Goal: Task Accomplishment & Management: Manage account settings

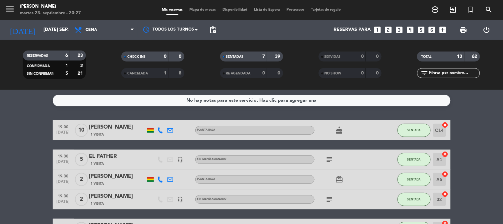
click at [386, 31] on icon "looks_two" at bounding box center [388, 30] width 9 height 9
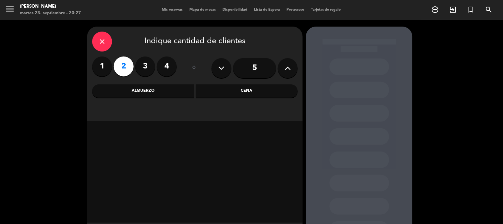
click at [243, 92] on div "Cena" at bounding box center [247, 90] width 102 height 13
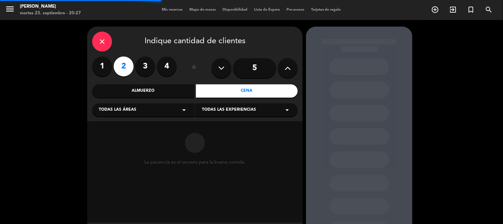
click at [168, 112] on div "Todas las áreas arrow_drop_down" at bounding box center [143, 109] width 103 height 13
click at [105, 125] on div "Aljibe" at bounding box center [143, 126] width 89 height 7
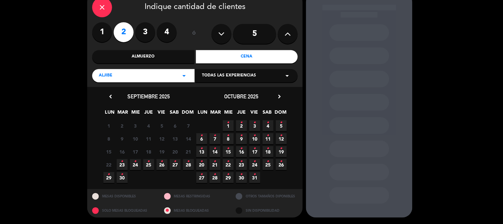
click at [134, 165] on span "24 •" at bounding box center [135, 164] width 11 height 11
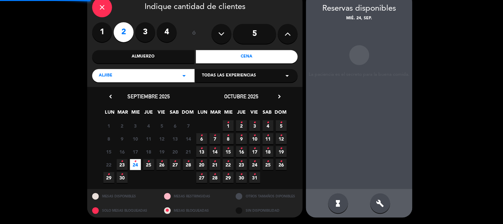
scroll to position [27, 0]
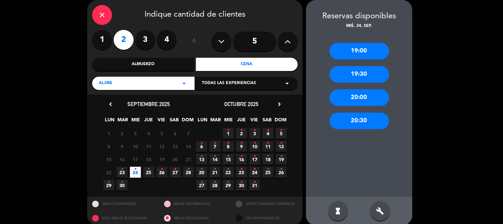
click at [358, 114] on div "20:30" at bounding box center [360, 120] width 60 height 17
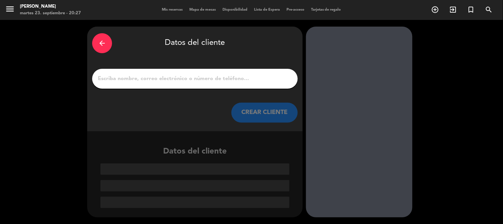
click at [224, 80] on input "1" at bounding box center [195, 78] width 196 height 9
paste input "[PERSON_NAME]"
type input "[PERSON_NAME]"
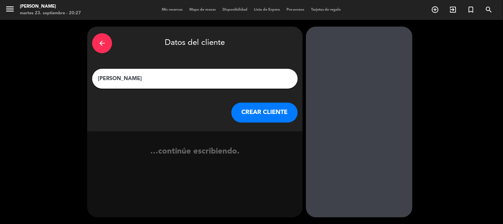
click at [274, 117] on button "CREAR CLIENTE" at bounding box center [265, 113] width 66 height 20
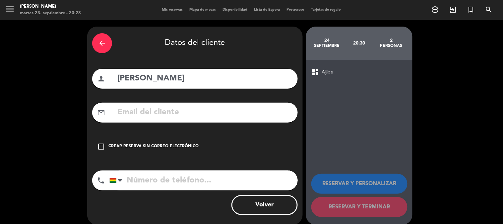
click at [155, 147] on div "Crear reserva sin correo electrónico" at bounding box center [153, 146] width 90 height 7
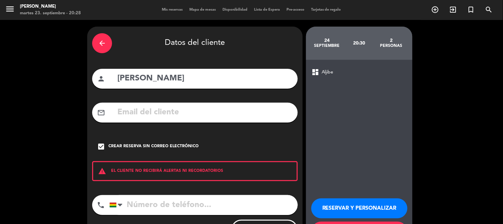
scroll to position [32, 0]
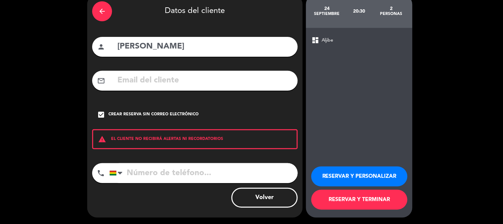
click at [351, 197] on button "RESERVAR Y TERMINAR" at bounding box center [360, 199] width 96 height 20
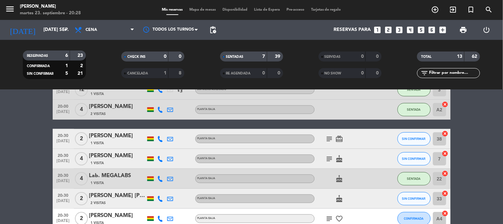
scroll to position [139, 0]
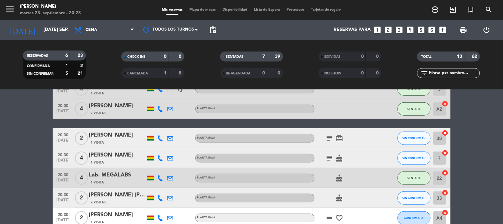
click at [495, 147] on bookings-row "19:00 [DATE] [PERSON_NAME] 1 Visita Planta baja cake SENTADA C14 cancel 19:30 […" at bounding box center [251, 124] width 503 height 287
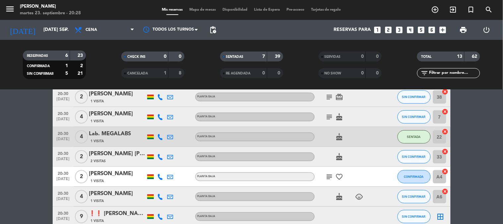
scroll to position [187, 0]
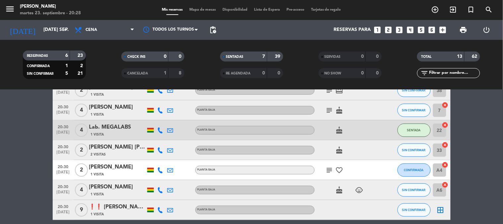
click at [439, 211] on icon "border_all" at bounding box center [441, 210] width 8 height 8
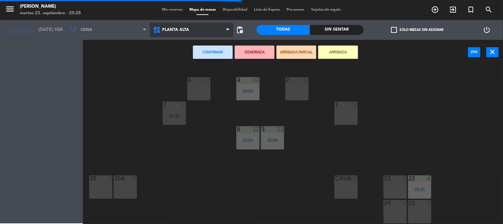
click at [178, 32] on span "Planta alta" at bounding box center [176, 30] width 27 height 5
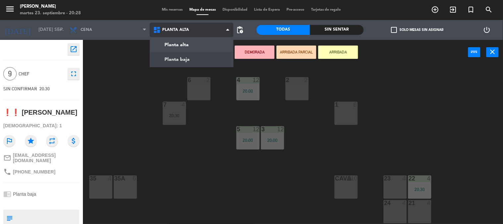
click at [178, 64] on ng-component "menu [PERSON_NAME] martes 23. septiembre - 20:28 Mis reservas Mapa de mesas Dis…" at bounding box center [251, 112] width 503 height 224
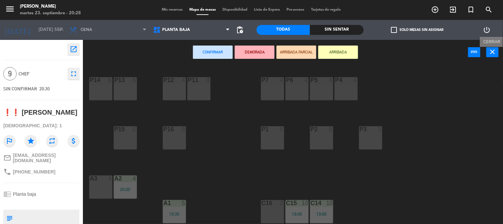
click at [491, 55] on icon "close" at bounding box center [493, 52] width 8 height 8
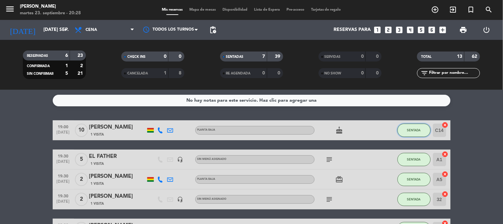
click at [420, 131] on span "SENTADA" at bounding box center [414, 130] width 14 height 4
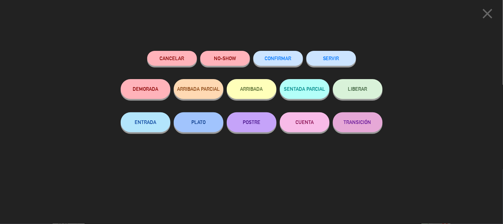
click at [330, 60] on button "SERVIR" at bounding box center [332, 58] width 50 height 15
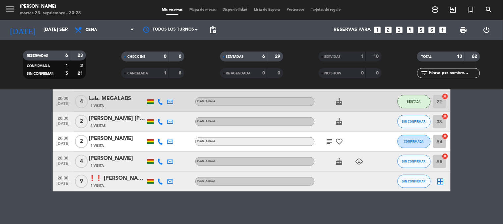
scroll to position [187, 0]
click at [440, 177] on icon "border_all" at bounding box center [441, 181] width 8 height 8
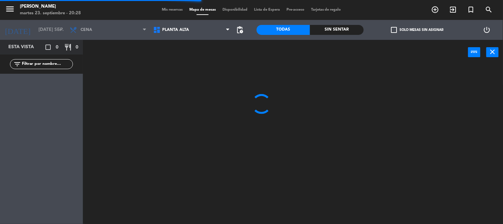
click at [200, 25] on span "Planta alta" at bounding box center [192, 30] width 84 height 15
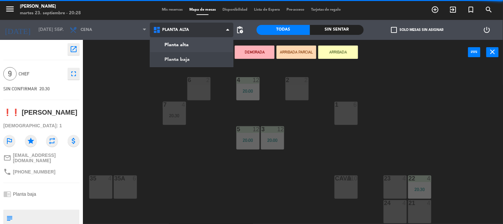
click at [190, 55] on ng-component "menu [PERSON_NAME] martes 23. septiembre - 20:28 Mis reservas Mapa de mesas Dis…" at bounding box center [251, 112] width 503 height 224
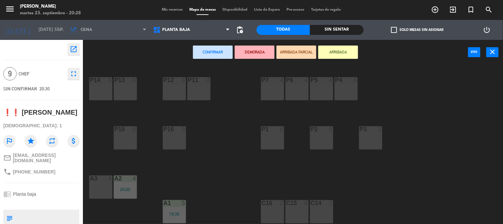
scroll to position [72, 0]
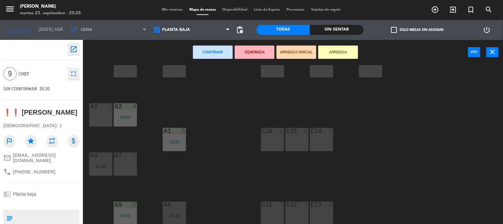
click at [323, 143] on div "C14 2" at bounding box center [321, 139] width 23 height 23
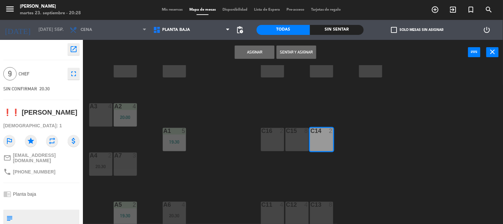
click at [294, 140] on div "C15 8" at bounding box center [297, 139] width 23 height 23
click at [251, 52] on button "Asignar" at bounding box center [255, 51] width 40 height 13
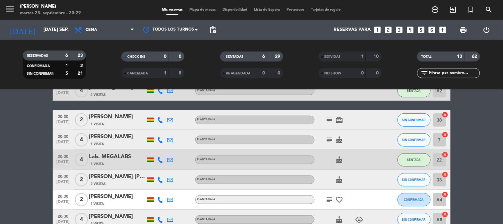
scroll to position [129, 0]
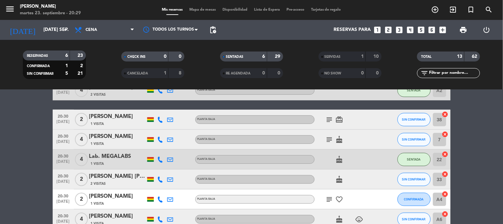
click at [485, 176] on bookings-row "19:30 [DATE] 5 EL FATHER [DEMOGRAPHIC_DATA] Visita headset_mic Sin menú asignad…" at bounding box center [251, 119] width 503 height 257
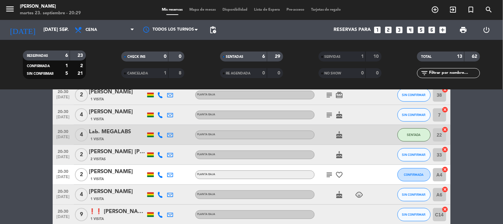
scroll to position [154, 0]
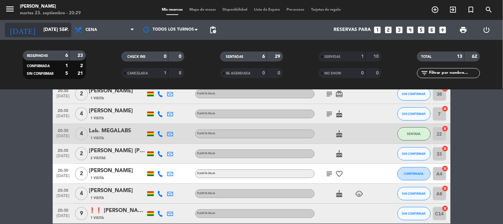
click at [52, 25] on input "[DATE] sep." at bounding box center [71, 30] width 63 height 12
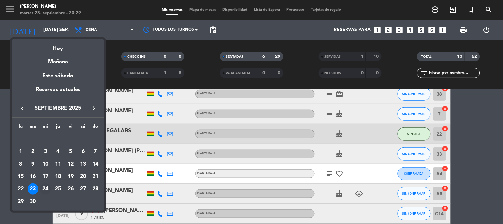
click at [42, 187] on div "24" at bounding box center [45, 188] width 11 height 11
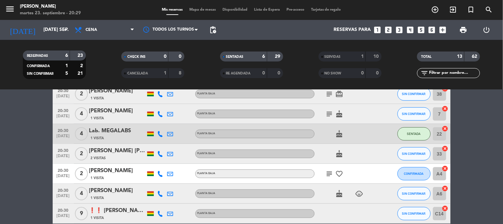
type input "mié. [DATE]"
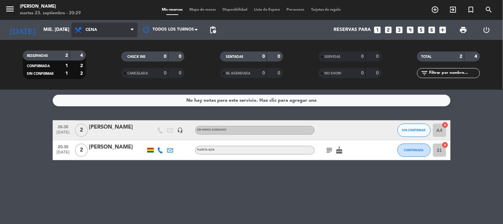
click at [108, 33] on span "Cena" at bounding box center [104, 30] width 66 height 15
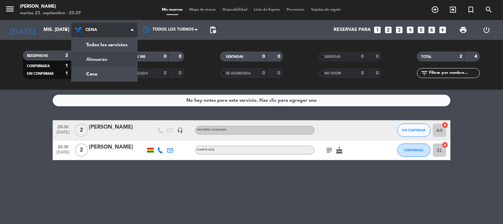
click at [101, 57] on div "menu [PERSON_NAME] martes 23. septiembre - 20:29 Mis reservas Mapa de mesas Dis…" at bounding box center [251, 45] width 503 height 90
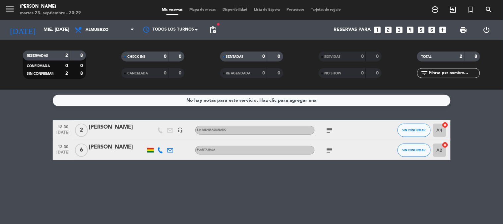
click at [326, 148] on icon "subject" at bounding box center [330, 150] width 8 height 8
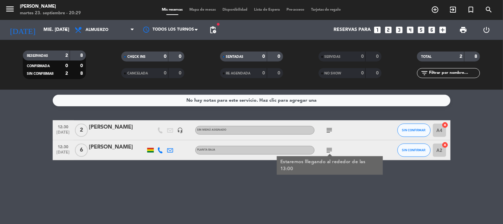
click at [332, 130] on icon "subject" at bounding box center [330, 130] width 8 height 8
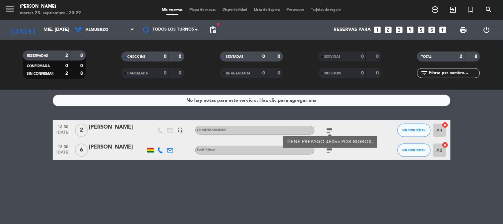
click at [497, 125] on bookings-row "12:30 [DATE] 2 [PERSON_NAME] headset_mic Sin menú asignado subject TIENE PREPAG…" at bounding box center [251, 140] width 503 height 40
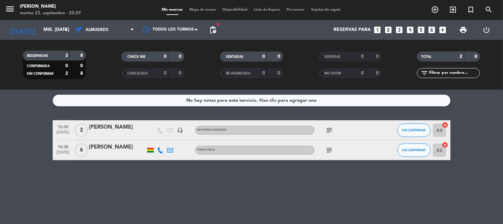
click at [445, 144] on icon "cancel" at bounding box center [445, 144] width 7 height 7
click at [441, 147] on icon "border_all" at bounding box center [441, 150] width 8 height 8
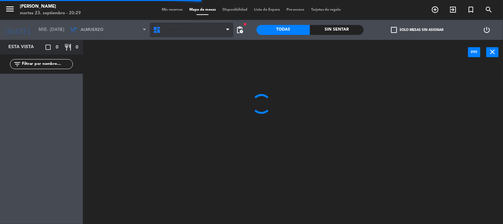
click at [190, 36] on span "Planta alta" at bounding box center [192, 30] width 84 height 15
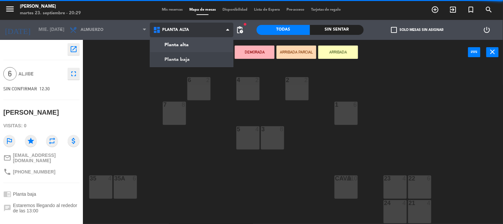
click at [186, 60] on ng-component "menu [PERSON_NAME] martes 23. septiembre - 20:29 Mis reservas Mapa de mesas Dis…" at bounding box center [251, 112] width 503 height 224
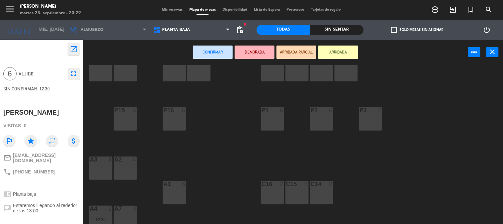
scroll to position [72, 0]
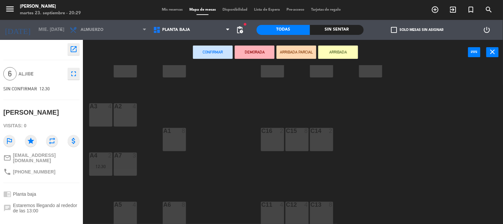
click at [319, 211] on div "C13 8" at bounding box center [321, 212] width 23 height 23
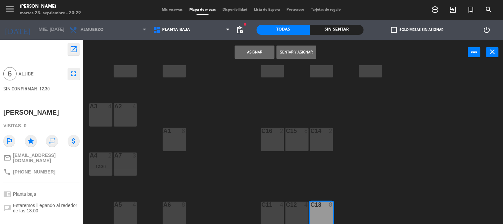
click at [241, 51] on button "Asignar" at bounding box center [255, 51] width 40 height 13
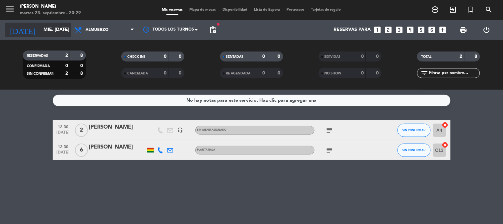
click at [40, 27] on input "mié. [DATE]" at bounding box center [71, 30] width 63 height 12
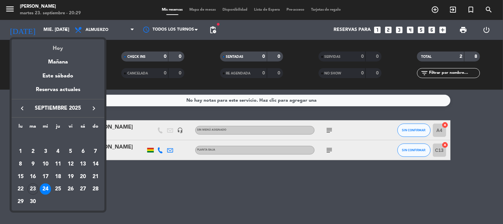
click at [54, 47] on div "Hoy" at bounding box center [58, 46] width 93 height 14
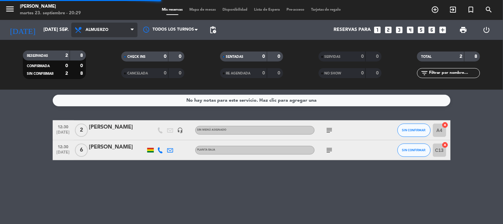
click at [87, 34] on span "Almuerzo" at bounding box center [104, 30] width 66 height 15
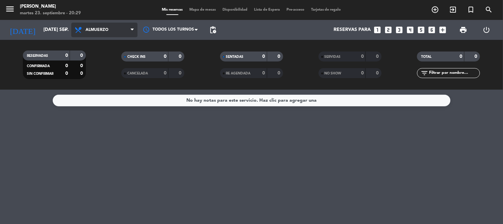
click at [94, 29] on span "Almuerzo" at bounding box center [97, 30] width 23 height 5
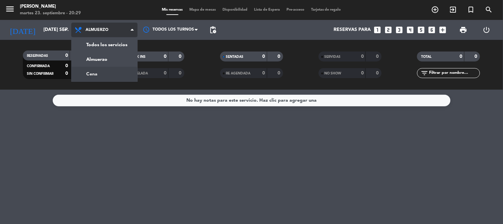
click at [85, 76] on div "menu [PERSON_NAME] martes 23. septiembre - 20:29 Mis reservas Mapa de mesas Dis…" at bounding box center [251, 45] width 503 height 90
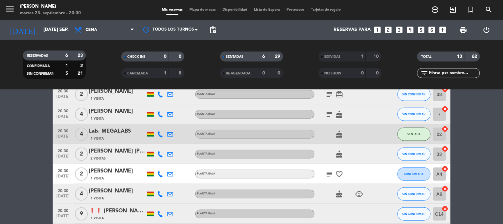
scroll to position [152, 0]
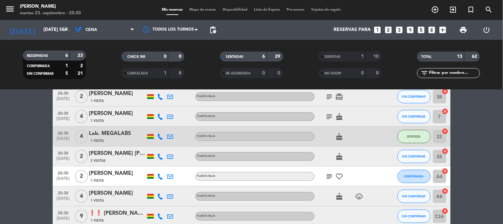
click at [503, 198] on bookings-row "19:30 [DATE] 5 EL FATHER [DEMOGRAPHIC_DATA] Visita headset_mic Sin menú asignad…" at bounding box center [251, 96] width 503 height 257
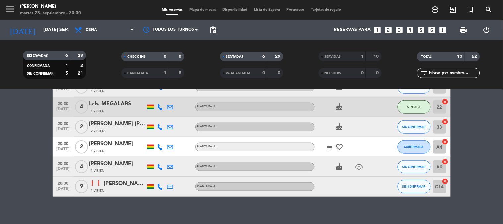
scroll to position [180, 0]
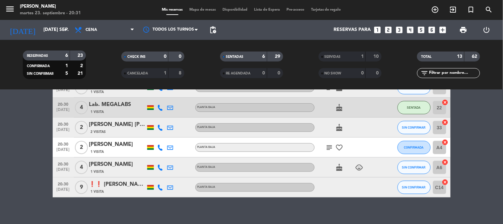
click at [16, 161] on bookings-row "19:30 [DATE] 5 EL FATHER [DEMOGRAPHIC_DATA] Visita headset_mic Sin menú asignad…" at bounding box center [251, 68] width 503 height 257
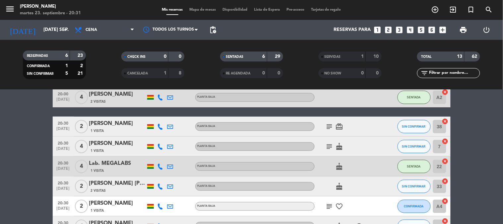
scroll to position [121, 0]
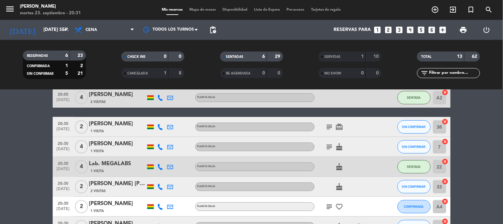
click at [14, 161] on bookings-row "19:30 [DATE] 5 EL FATHER [DEMOGRAPHIC_DATA] Visita headset_mic Sin menú asignad…" at bounding box center [251, 127] width 503 height 257
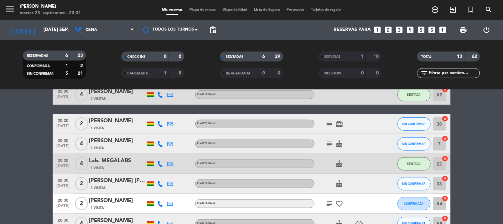
scroll to position [123, 0]
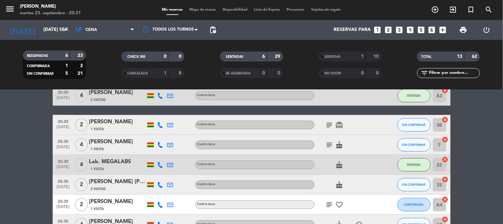
click at [0, 166] on bookings-row "19:30 [DATE] 5 EL FATHER [DEMOGRAPHIC_DATA] Visita headset_mic Sin menú asignad…" at bounding box center [251, 125] width 503 height 257
click at [409, 203] on span "CONFIRMADA" at bounding box center [414, 204] width 20 height 4
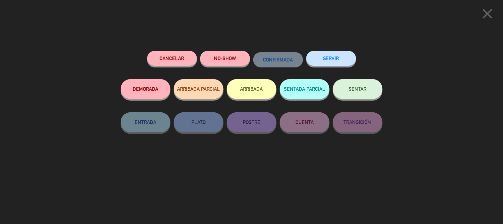
click at [350, 81] on button "SENTAR" at bounding box center [358, 89] width 50 height 20
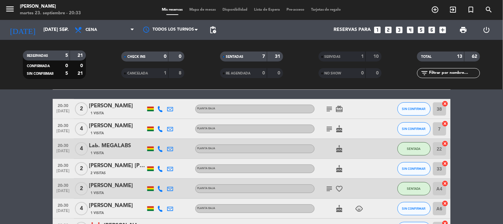
scroll to position [140, 0]
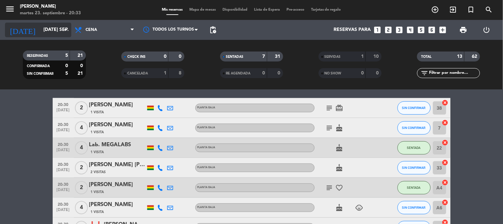
click at [52, 34] on input "[DATE] sep." at bounding box center [71, 30] width 63 height 12
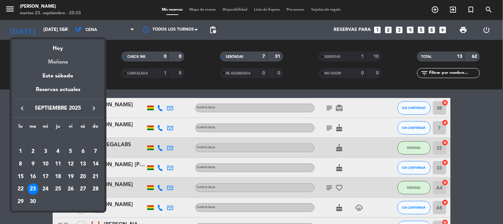
click at [56, 60] on div "Mañana" at bounding box center [58, 60] width 93 height 14
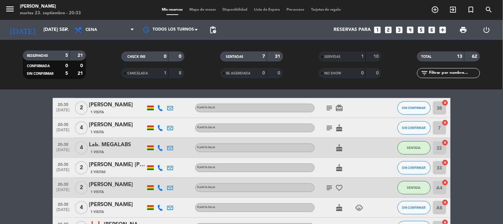
type input "mié. [DATE]"
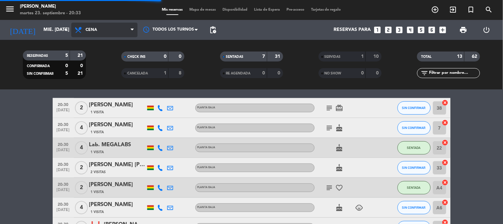
click at [89, 33] on span "Cena" at bounding box center [104, 30] width 66 height 15
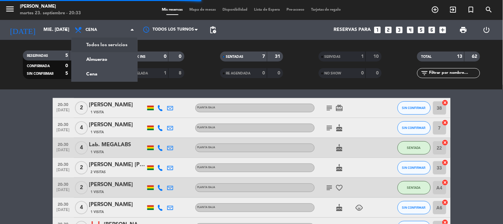
scroll to position [0, 0]
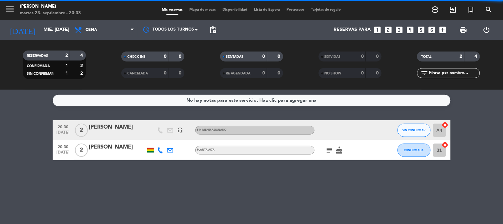
click at [92, 57] on filter-checkbox "RESERVADAS 2 4 CONFIRMADA 1 2 SIN CONFIRMAR 1 2" at bounding box center [54, 64] width 99 height 29
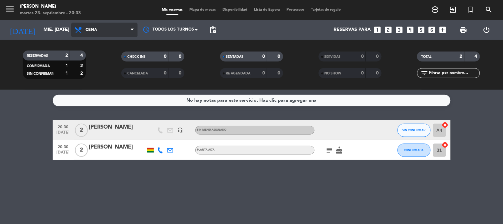
click at [97, 28] on span "Cena" at bounding box center [92, 30] width 12 height 5
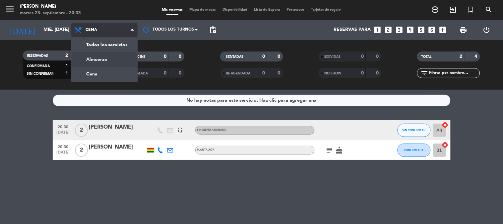
click at [94, 60] on div "menu [PERSON_NAME] martes 23. septiembre - 20:33 Mis reservas Mapa de mesas Dis…" at bounding box center [251, 45] width 503 height 90
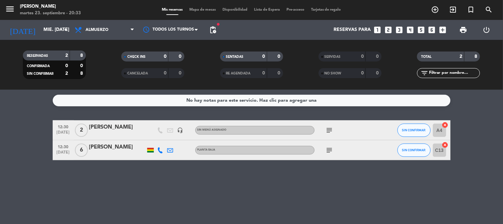
click at [412, 29] on icon "looks_4" at bounding box center [410, 30] width 9 height 9
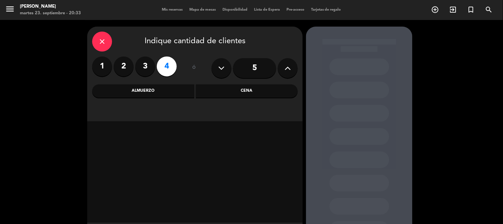
click at [283, 67] on button at bounding box center [288, 68] width 20 height 20
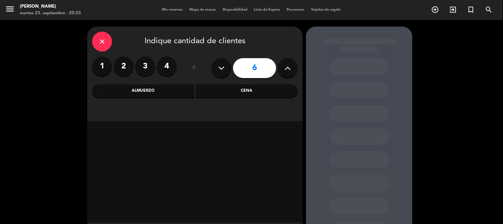
click at [145, 90] on div "Almuerzo" at bounding box center [143, 90] width 102 height 13
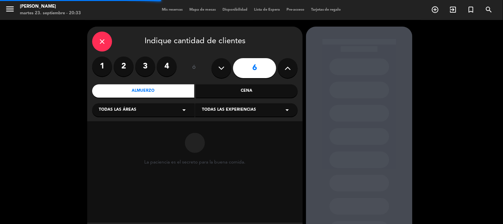
click at [135, 106] on div "Todas las áreas arrow_drop_down" at bounding box center [143, 109] width 103 height 13
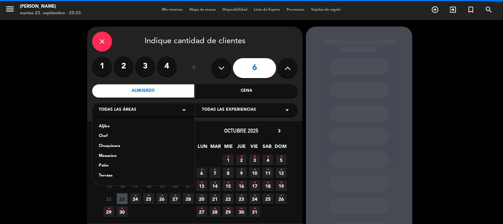
click at [107, 136] on div "Chef" at bounding box center [143, 136] width 89 height 7
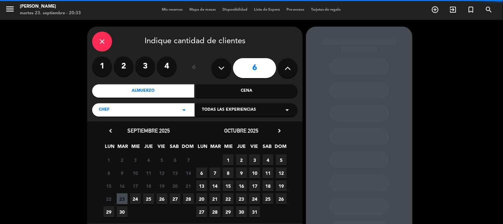
scroll to position [34, 0]
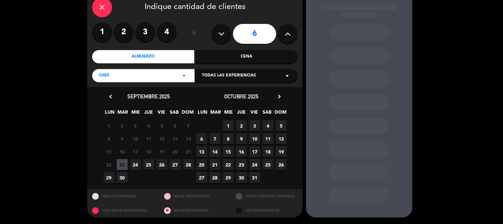
click at [132, 163] on span "24" at bounding box center [135, 164] width 11 height 11
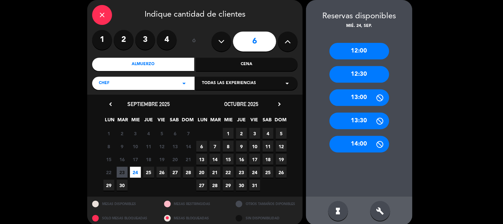
click at [365, 76] on div "12:30" at bounding box center [360, 74] width 60 height 17
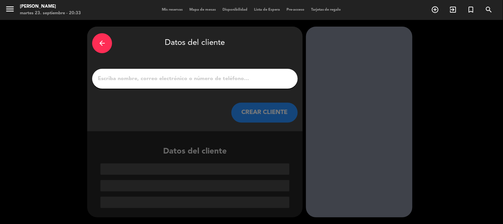
scroll to position [0, 0]
click at [207, 73] on div at bounding box center [195, 79] width 206 height 20
click at [206, 78] on input "1" at bounding box center [195, 78] width 196 height 9
paste input "[PERSON_NAME]"
type input "[PERSON_NAME]"
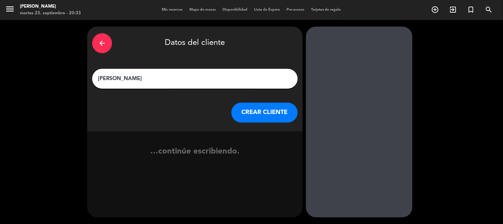
click at [258, 113] on button "CREAR CLIENTE" at bounding box center [265, 113] width 66 height 20
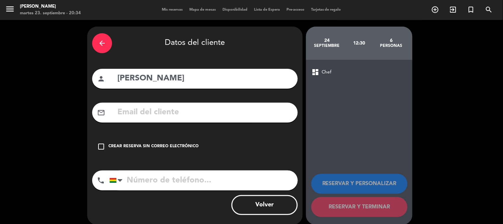
click at [144, 140] on div "check_box_outline_blank Crear reserva sin correo electrónico" at bounding box center [195, 146] width 206 height 20
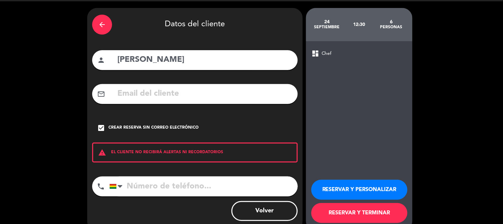
scroll to position [32, 0]
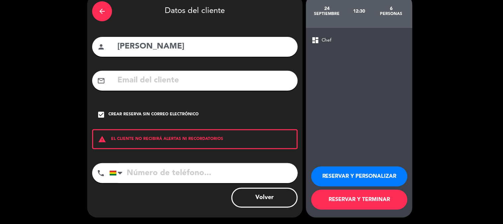
click at [330, 195] on button "RESERVAR Y TERMINAR" at bounding box center [360, 199] width 96 height 20
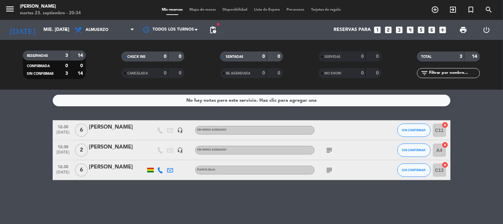
click at [445, 125] on icon "cancel" at bounding box center [445, 124] width 7 height 7
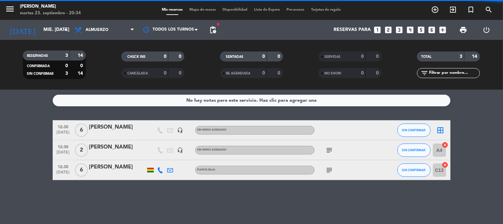
click at [442, 127] on icon "border_all" at bounding box center [441, 130] width 8 height 8
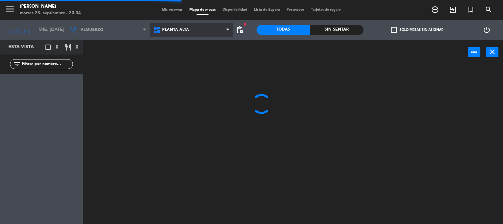
click at [163, 34] on span "Planta alta" at bounding box center [192, 30] width 84 height 15
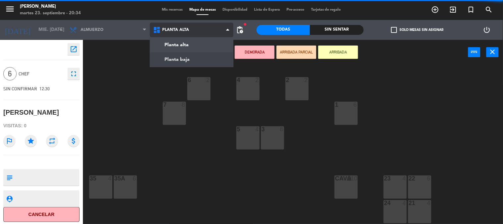
click at [160, 58] on ng-component "menu [PERSON_NAME] martes 23. septiembre - 20:34 Mis reservas Mapa de mesas Dis…" at bounding box center [251, 112] width 503 height 224
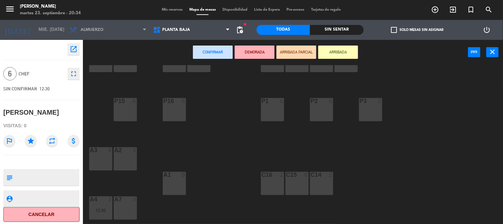
scroll to position [72, 0]
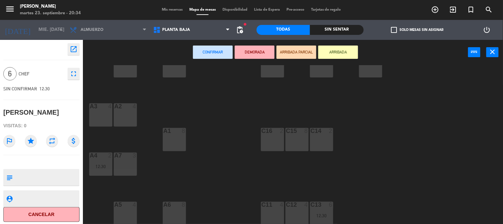
click at [175, 140] on div "A1 8" at bounding box center [174, 139] width 23 height 23
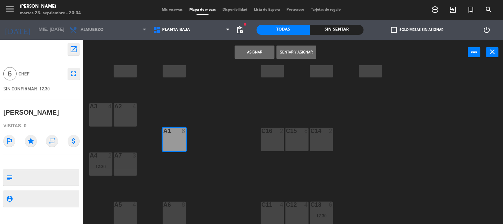
click at [253, 50] on button "Asignar" at bounding box center [255, 51] width 40 height 13
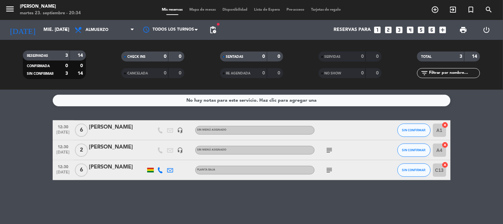
click at [482, 171] on bookings-row "12:30 [DATE] 6 [PERSON_NAME] headset_mic Sin menú asignado SIN CONFIRMAR A1 can…" at bounding box center [251, 150] width 503 height 60
click at [326, 146] on span "subject" at bounding box center [330, 150] width 10 height 8
click at [326, 146] on icon "subject" at bounding box center [330, 150] width 8 height 8
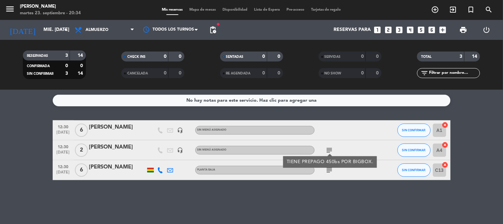
click at [326, 146] on icon "subject" at bounding box center [330, 150] width 8 height 8
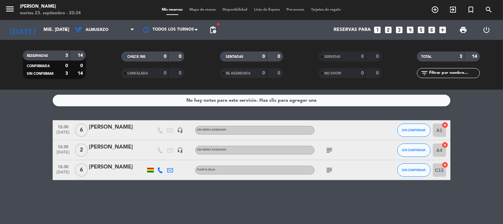
click at [489, 176] on bookings-row "12:30 [DATE] 6 [PERSON_NAME] headset_mic Sin menú asignado SIN CONFIRMAR A1 can…" at bounding box center [251, 150] width 503 height 60
click at [325, 170] on span "subject" at bounding box center [330, 170] width 10 height 8
click at [329, 170] on icon "subject" at bounding box center [330, 170] width 8 height 8
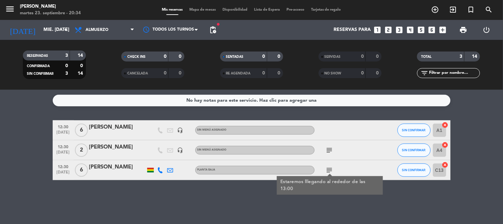
click at [482, 162] on bookings-row "12:30 [DATE] 6 [PERSON_NAME] headset_mic Sin menú asignado SIN CONFIRMAR A1 can…" at bounding box center [251, 150] width 503 height 60
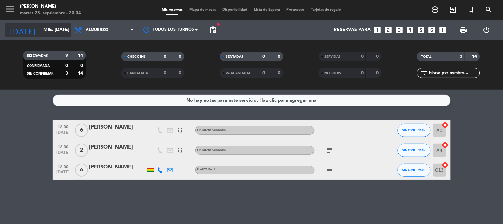
click at [47, 36] on div "[DATE] mié. [DATE] arrow_drop_down" at bounding box center [38, 30] width 66 height 15
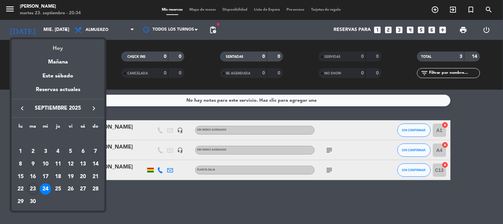
click at [52, 45] on div "Hoy" at bounding box center [58, 46] width 93 height 14
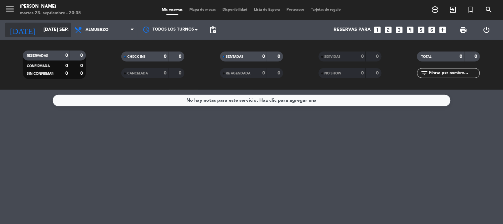
click at [50, 35] on input "[DATE] sep." at bounding box center [71, 30] width 63 height 12
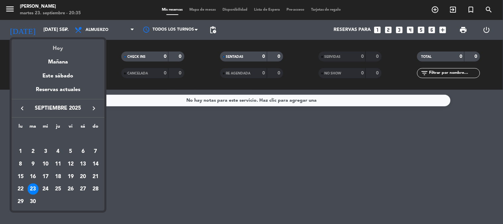
click at [58, 46] on div "Hoy" at bounding box center [58, 46] width 93 height 14
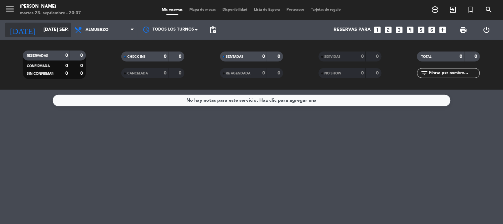
click at [54, 27] on input "[DATE] sep." at bounding box center [71, 30] width 63 height 12
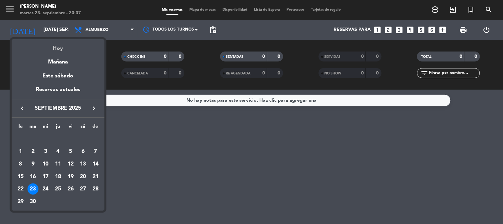
click at [55, 44] on div "Hoy" at bounding box center [58, 46] width 93 height 14
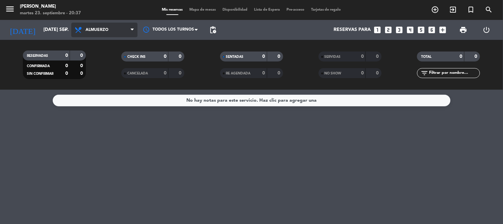
click at [101, 30] on span "Almuerzo" at bounding box center [97, 30] width 23 height 5
click at [99, 74] on div "menu [PERSON_NAME] martes 23. septiembre - 20:37 Mis reservas Mapa de mesas Dis…" at bounding box center [251, 45] width 503 height 90
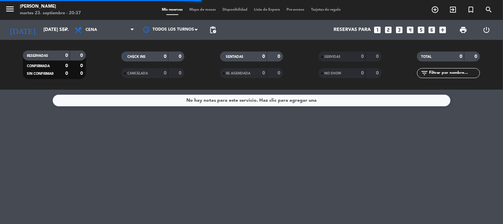
click at [0, 180] on div "No hay notas para este servicio. Haz clic para agregar una" at bounding box center [251, 157] width 503 height 134
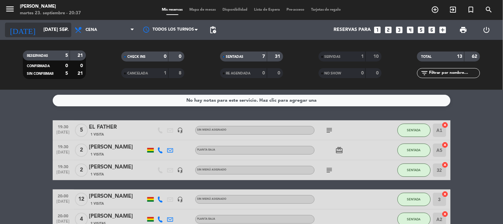
click at [47, 32] on input "[DATE] sep." at bounding box center [71, 30] width 63 height 12
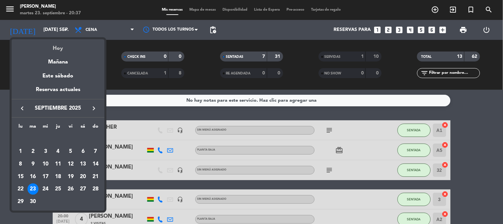
click at [57, 48] on div "Hoy" at bounding box center [58, 46] width 93 height 14
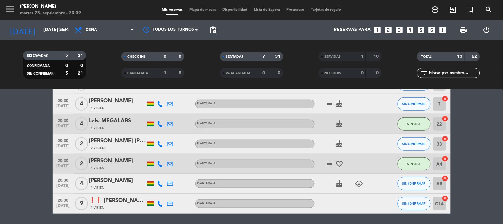
scroll to position [177, 0]
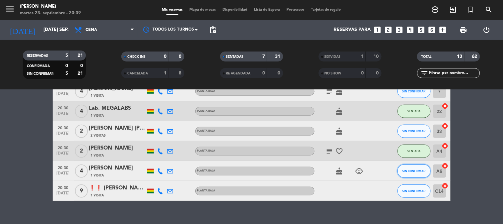
click at [416, 171] on span "SIN CONFIRMAR" at bounding box center [414, 171] width 24 height 4
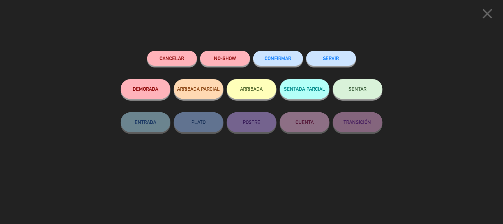
click at [359, 92] on button "SENTAR" at bounding box center [358, 89] width 50 height 20
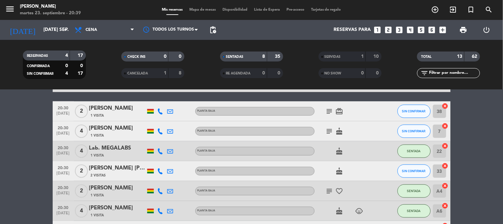
scroll to position [184, 0]
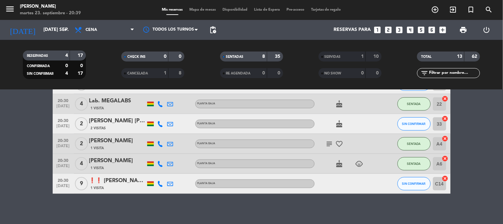
click at [362, 164] on icon "child_care" at bounding box center [360, 164] width 8 height 8
click at [453, 150] on bookings-row "19:30 [DATE] 5 EL FATHER [DEMOGRAPHIC_DATA] Visita headset_mic Sin menú asignad…" at bounding box center [251, 64] width 503 height 257
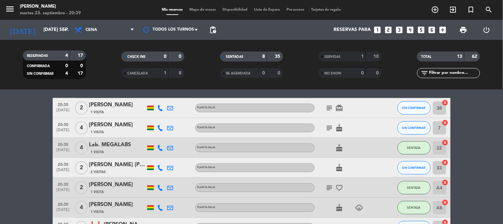
scroll to position [140, 0]
click at [445, 101] on icon "cancel" at bounding box center [445, 103] width 7 height 7
click at [326, 187] on icon "subject" at bounding box center [330, 188] width 8 height 8
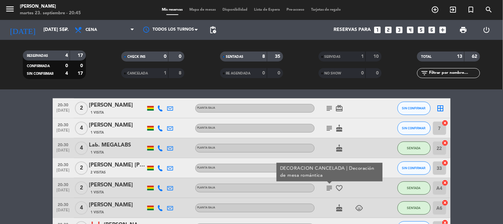
click at [0, 176] on bookings-row "19:30 [DATE] 5 EL FATHER [DEMOGRAPHIC_DATA] Visita headset_mic Sin menú asignad…" at bounding box center [251, 108] width 503 height 257
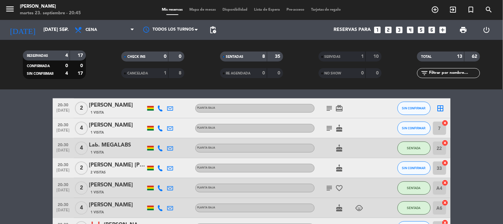
click at [0, 176] on bookings-row "19:30 [DATE] 5 EL FATHER [DEMOGRAPHIC_DATA] Visita headset_mic Sin menú asignad…" at bounding box center [251, 108] width 503 height 257
click at [46, 35] on input "[DATE] sep." at bounding box center [71, 30] width 63 height 12
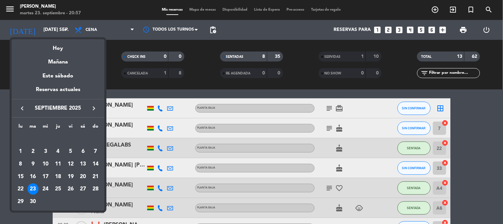
click at [95, 106] on icon "keyboard_arrow_right" at bounding box center [94, 108] width 8 height 8
click at [43, 165] on div "8" at bounding box center [45, 163] width 11 height 11
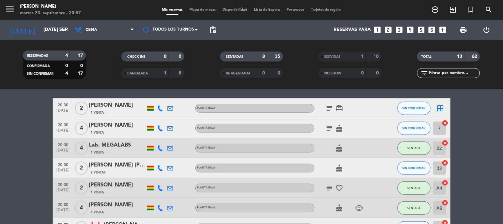
type input "mié. [DATE]"
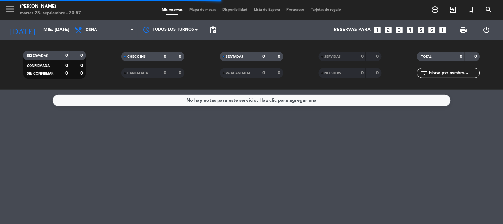
scroll to position [0, 0]
click at [389, 31] on icon "looks_two" at bounding box center [388, 30] width 9 height 9
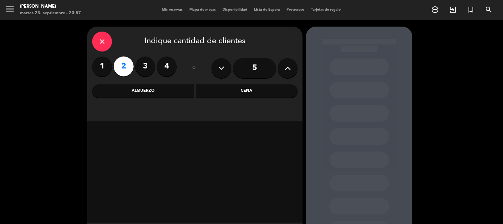
click at [229, 90] on div "Cena" at bounding box center [247, 90] width 102 height 13
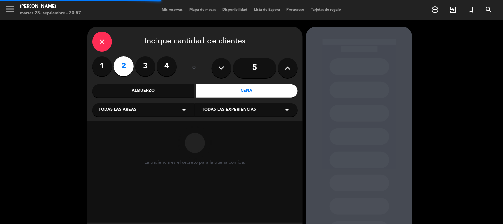
click at [117, 113] on div "Todas las áreas arrow_drop_down" at bounding box center [143, 109] width 103 height 13
click at [107, 128] on div "Aljibe" at bounding box center [143, 126] width 89 height 7
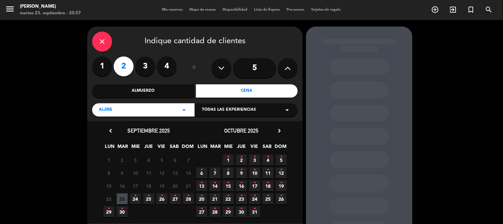
click at [227, 172] on icon "•" at bounding box center [228, 169] width 2 height 11
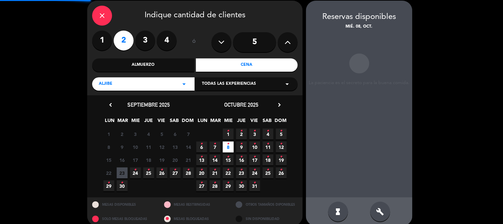
scroll to position [27, 0]
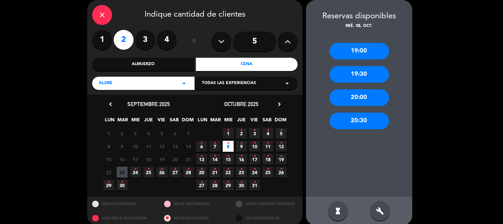
click at [354, 97] on div "20:00" at bounding box center [360, 97] width 60 height 17
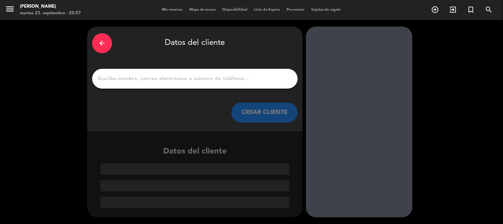
drag, startPoint x: 159, startPoint y: 80, endPoint x: 139, endPoint y: 78, distance: 20.0
click at [139, 78] on input "1" at bounding box center [195, 78] width 196 height 9
paste input "[PERSON_NAME]"
type input "[PERSON_NAME]"
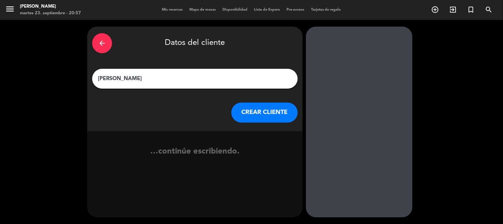
click at [269, 111] on button "CREAR CLIENTE" at bounding box center [265, 113] width 66 height 20
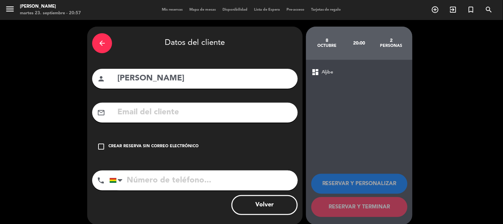
click at [150, 150] on div "check_box_outline_blank Crear reserva sin correo electrónico" at bounding box center [195, 146] width 206 height 20
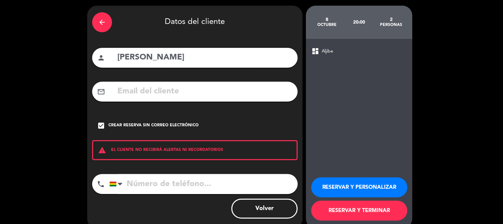
scroll to position [32, 0]
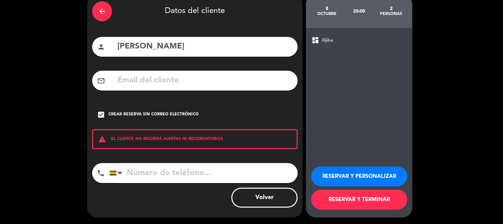
click at [347, 200] on button "RESERVAR Y TERMINAR" at bounding box center [360, 199] width 96 height 20
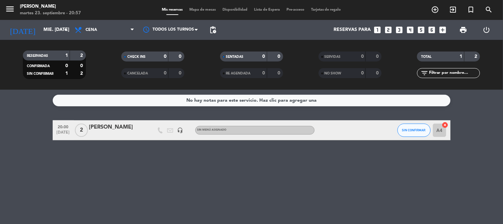
click at [122, 138] on div "20:00 [DATE] 2 [PERSON_NAME] headset_mic Sin menú asignado SIN CONFIRMAR A4 can…" at bounding box center [252, 130] width 398 height 20
click at [121, 132] on div at bounding box center [117, 134] width 56 height 5
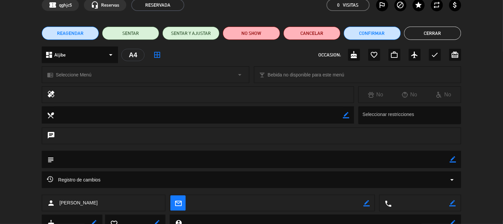
scroll to position [61, 0]
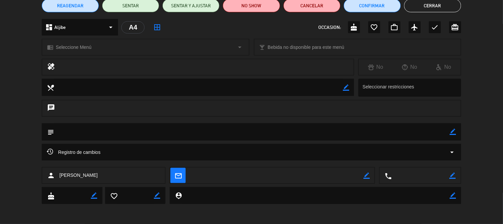
click at [452, 132] on icon "border_color" at bounding box center [453, 131] width 6 height 6
click at [384, 137] on textarea at bounding box center [252, 131] width 396 height 17
type textarea "QUIERE VER SHOW MUSICAL"
click at [450, 130] on icon at bounding box center [453, 131] width 6 height 6
click at [419, 11] on button "Cerrar" at bounding box center [432, 5] width 57 height 13
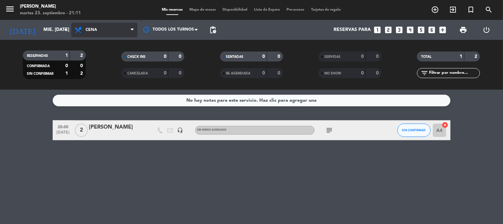
click at [116, 28] on span "Cena" at bounding box center [104, 30] width 66 height 15
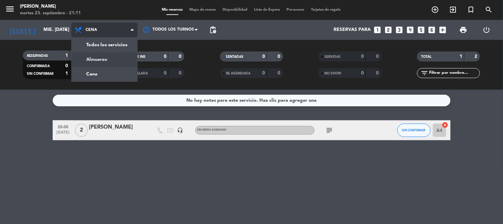
click at [110, 63] on div "menu [PERSON_NAME] martes 23. septiembre - 21:11 Mis reservas Mapa de mesas Dis…" at bounding box center [251, 45] width 503 height 90
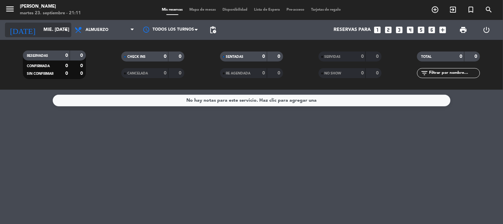
click at [48, 24] on input "mié. [DATE]" at bounding box center [71, 30] width 63 height 12
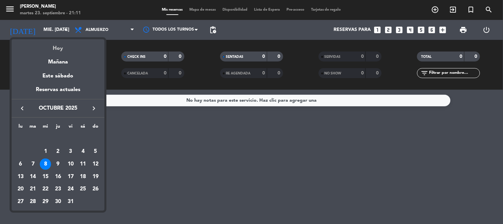
click at [57, 51] on div "Hoy" at bounding box center [58, 46] width 93 height 14
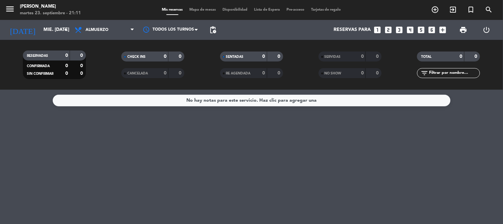
type input "[DATE] sep."
click at [110, 27] on span "Almuerzo" at bounding box center [104, 30] width 66 height 15
click at [103, 72] on div "menu [PERSON_NAME] martes 23. septiembre - 21:11 Mis reservas Mapa de mesas Dis…" at bounding box center [251, 45] width 503 height 90
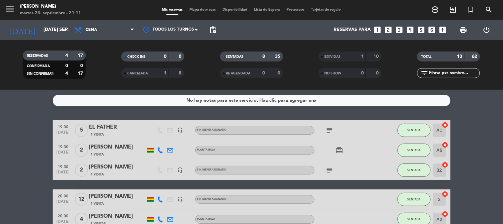
drag, startPoint x: 103, startPoint y: 72, endPoint x: 135, endPoint y: -45, distance: 120.9
click at [135, 0] on html "close × [PERSON_NAME] × chrome_reader_mode Listado de Reservas account_box Clie…" at bounding box center [251, 112] width 503 height 224
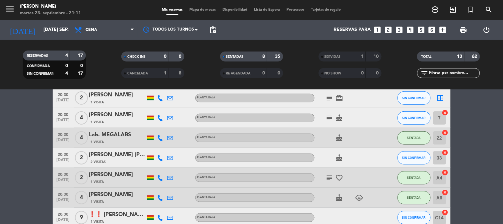
scroll to position [140, 0]
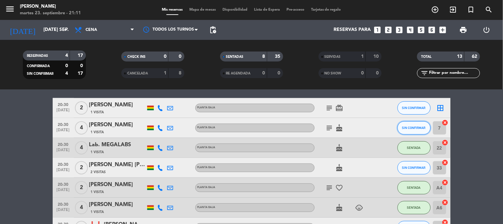
click at [408, 127] on span "SIN CONFIRMAR" at bounding box center [414, 128] width 24 height 4
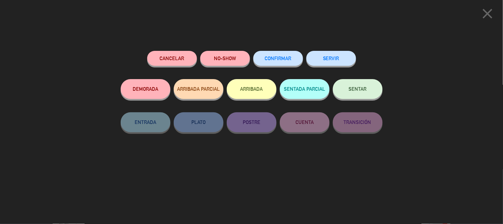
click at [360, 86] on button "SENTAR" at bounding box center [358, 89] width 50 height 20
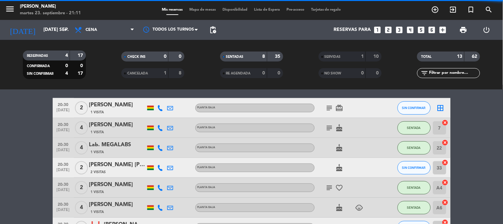
click at [495, 174] on bookings-row "19:30 [DATE] 5 EL FATHER [DEMOGRAPHIC_DATA] Visita headset_mic Sin menú asignad…" at bounding box center [251, 108] width 503 height 257
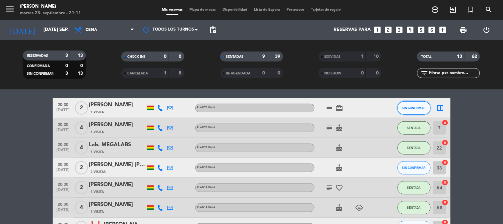
click at [420, 107] on span "SIN CONFIRMAR" at bounding box center [414, 108] width 24 height 4
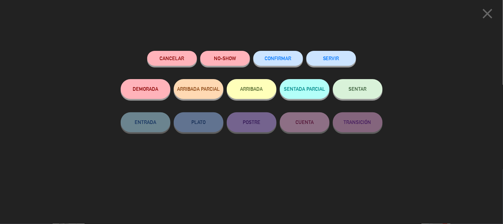
click at [364, 85] on button "SENTAR" at bounding box center [358, 89] width 50 height 20
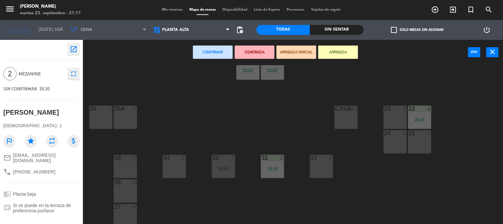
scroll to position [72, 0]
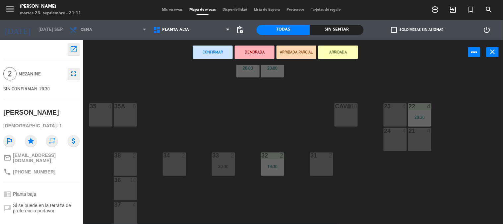
click at [126, 162] on div "38 2" at bounding box center [125, 163] width 23 height 23
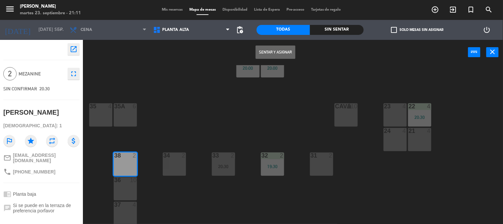
click at [268, 52] on button "Sentar y Asignar" at bounding box center [276, 51] width 40 height 13
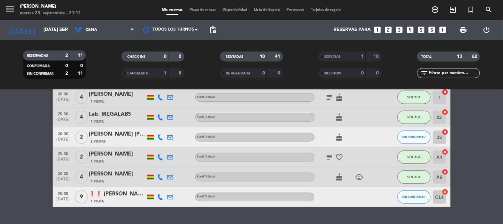
scroll to position [187, 0]
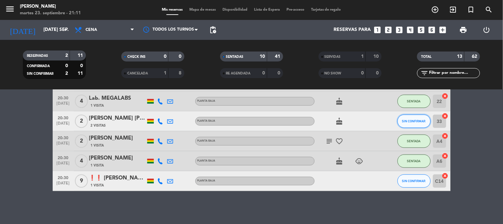
click at [422, 123] on button "SIN CONFIRMAR" at bounding box center [414, 120] width 33 height 13
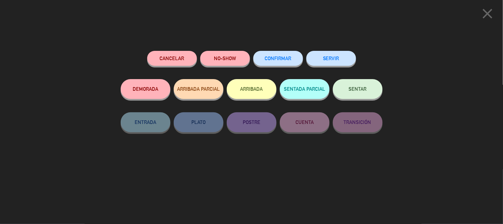
click at [214, 61] on button "NO-SHOW" at bounding box center [225, 58] width 50 height 15
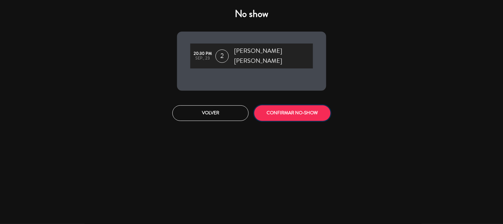
click at [275, 112] on button "CONFIRMAR NO-SHOW" at bounding box center [292, 113] width 76 height 16
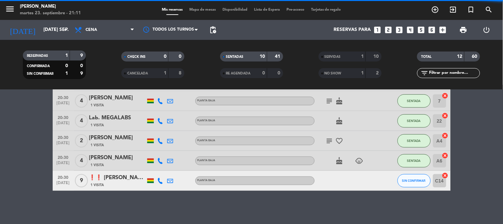
scroll to position [167, 0]
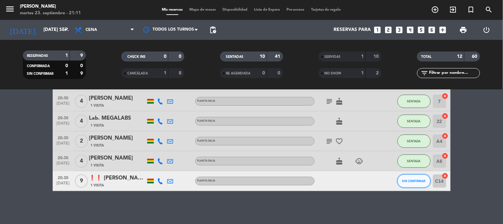
click at [415, 184] on button "SIN CONFIRMAR" at bounding box center [414, 180] width 33 height 13
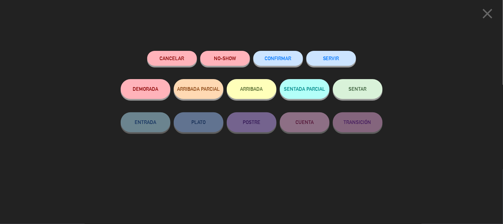
click at [150, 83] on button "DEMORADA" at bounding box center [146, 89] width 50 height 20
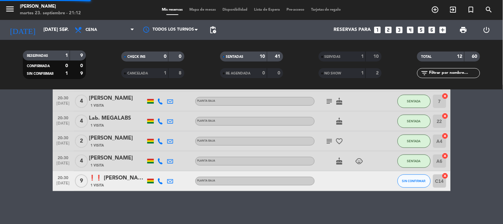
click at [491, 155] on bookings-row "19:30 [DATE] 5 EL FATHER [DEMOGRAPHIC_DATA] Visita headset_mic Sin menú asignad…" at bounding box center [251, 72] width 503 height 238
click at [0, 154] on bookings-row "19:30 [DATE] 5 EL FATHER [DEMOGRAPHIC_DATA] Visita headset_mic Sin menú asignad…" at bounding box center [251, 72] width 503 height 238
click at [12, 97] on bookings-row "19:30 [DATE] 5 EL FATHER [DEMOGRAPHIC_DATA] Visita headset_mic Sin menú asignad…" at bounding box center [251, 72] width 503 height 238
click at [416, 175] on button "DEMORADA" at bounding box center [414, 180] width 33 height 13
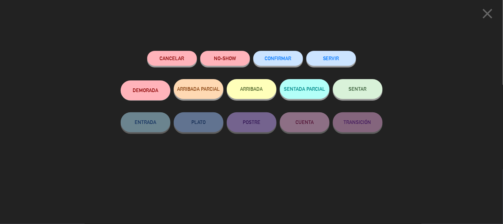
click at [356, 84] on button "SENTAR" at bounding box center [358, 89] width 50 height 20
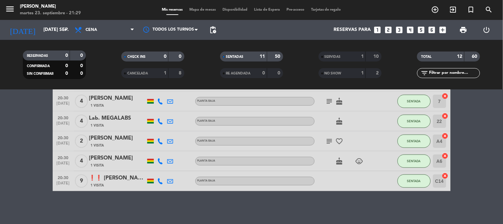
click at [473, 171] on bookings-row "19:30 [DATE] 5 EL FATHER [DEMOGRAPHIC_DATA] Visita headset_mic Sin menú asignad…" at bounding box center [251, 72] width 503 height 238
click at [36, 175] on bookings-row "19:30 [DATE] 5 EL FATHER [DEMOGRAPHIC_DATA] Visita headset_mic Sin menú asignad…" at bounding box center [251, 72] width 503 height 238
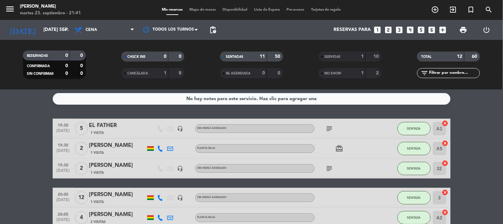
scroll to position [0, 0]
